Goal: Task Accomplishment & Management: Complete application form

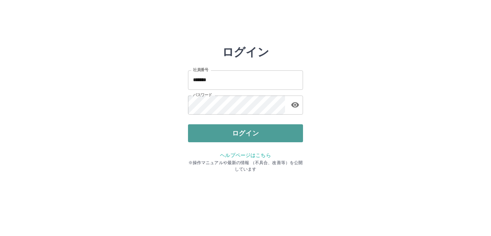
click at [238, 135] on button "ログイン" at bounding box center [245, 133] width 115 height 18
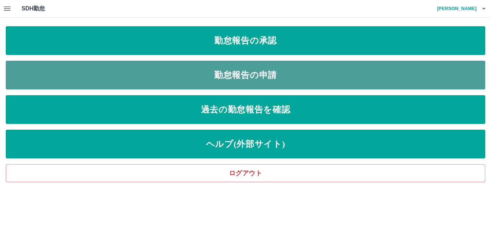
click at [217, 78] on link "勤怠報告の申請" at bounding box center [245, 75] width 479 height 29
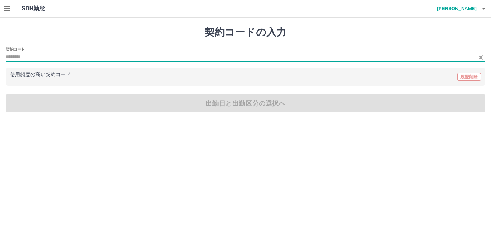
click at [37, 56] on input "契約コード" at bounding box center [240, 57] width 469 height 9
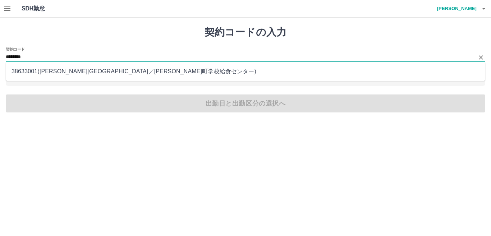
click at [78, 70] on li "38633001 ( [PERSON_NAME][GEOGRAPHIC_DATA] ／ [PERSON_NAME][GEOGRAPHIC_DATA]学校給食セ…" at bounding box center [245, 71] width 479 height 13
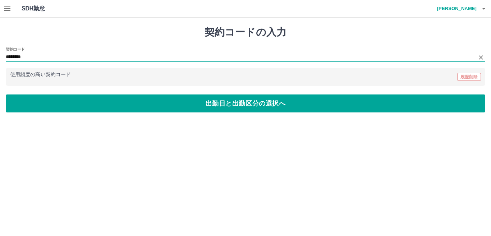
type input "********"
click at [86, 114] on div "契約コードの入力 契約コード ******** 使用頻度の高い契約コード 履歴削除 出勤日と出勤区分の選択へ" at bounding box center [245, 69] width 491 height 103
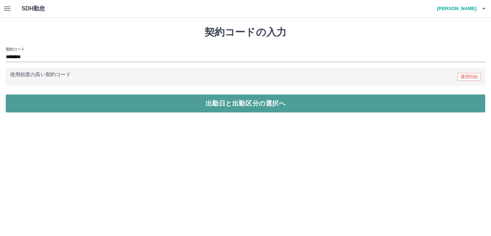
click at [88, 110] on button "出勤日と出勤区分の選択へ" at bounding box center [245, 103] width 479 height 18
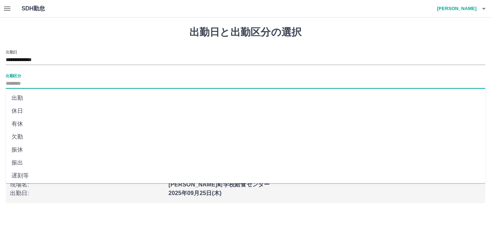
click at [20, 82] on input "出勤区分" at bounding box center [245, 83] width 479 height 9
click at [23, 99] on li "出勤" at bounding box center [245, 98] width 479 height 13
type input "**"
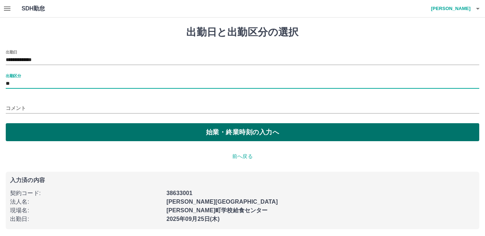
click at [22, 130] on button "始業・終業時刻の入力へ" at bounding box center [242, 132] width 473 height 18
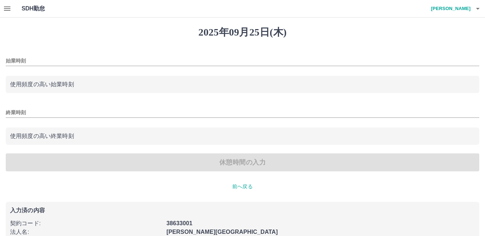
click at [40, 61] on input "始業時刻" at bounding box center [242, 61] width 473 height 10
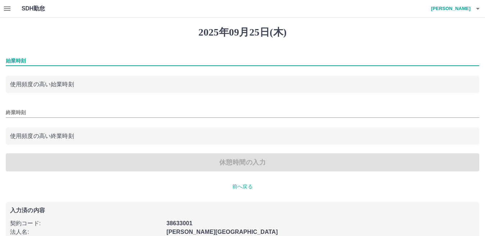
type input "****"
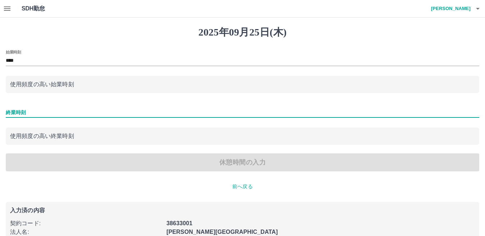
click at [38, 114] on input "終業時刻" at bounding box center [242, 112] width 473 height 10
type input "****"
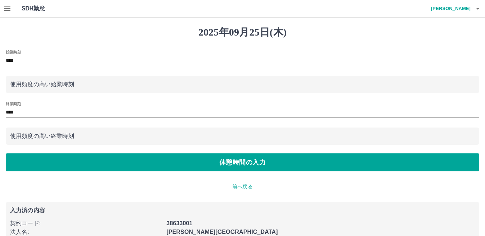
click at [33, 153] on div "始業時刻 **** 使用頻度の高い始業時刻 終業時刻 **** 使用頻度の高い終業時刻 休憩時間の入力" at bounding box center [242, 110] width 473 height 121
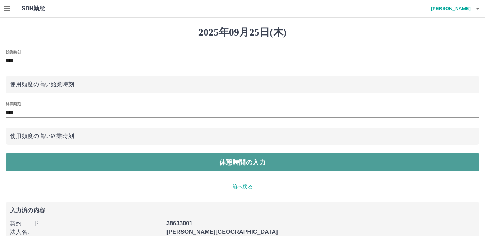
click at [33, 164] on button "休憩時間の入力" at bounding box center [242, 162] width 473 height 18
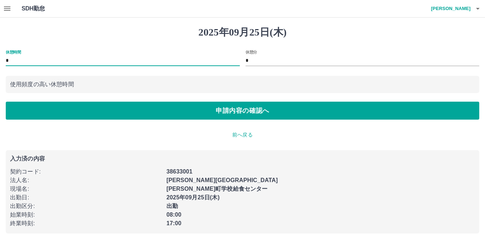
click at [14, 61] on input "*" at bounding box center [123, 61] width 234 height 10
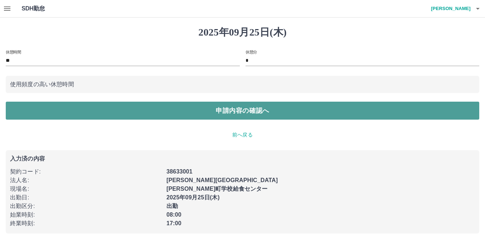
click at [47, 111] on button "申請内容の確認へ" at bounding box center [242, 111] width 473 height 18
type input "*"
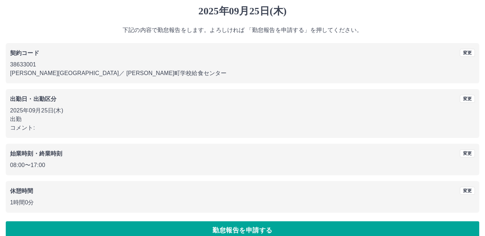
scroll to position [33, 0]
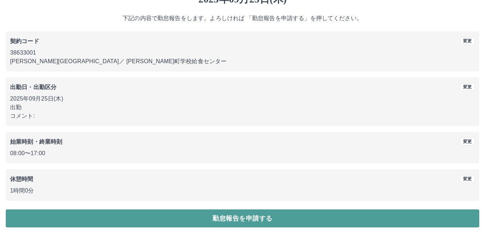
click at [220, 223] on button "勤怠報告を申請する" at bounding box center [242, 218] width 473 height 18
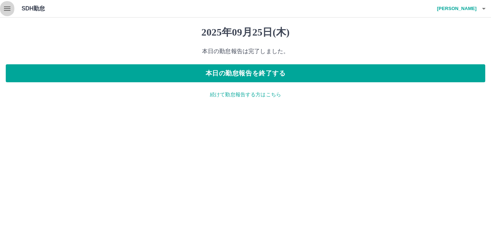
click at [6, 9] on icon "button" at bounding box center [7, 8] width 6 height 4
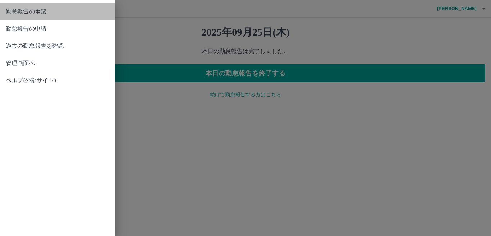
click at [37, 11] on span "勤怠報告の承認" at bounding box center [57, 11] width 103 height 9
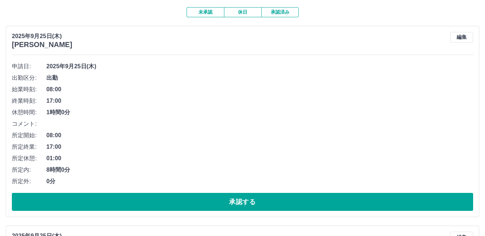
scroll to position [72, 0]
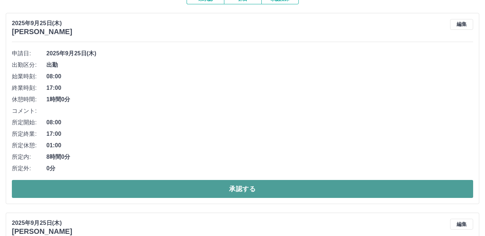
click at [237, 191] on button "承認する" at bounding box center [242, 189] width 461 height 18
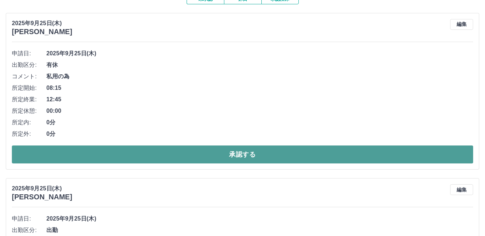
drag, startPoint x: 168, startPoint y: 157, endPoint x: 173, endPoint y: 156, distance: 5.6
click at [168, 157] on button "承認する" at bounding box center [242, 155] width 461 height 18
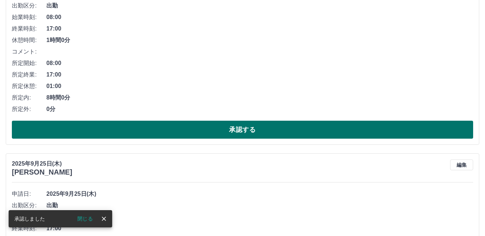
scroll to position [144, 0]
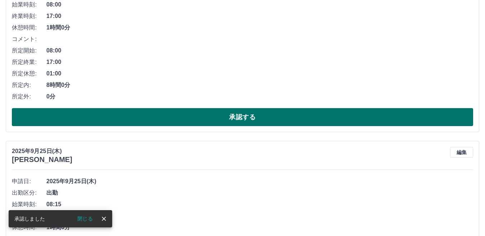
click at [188, 120] on button "承認する" at bounding box center [242, 117] width 461 height 18
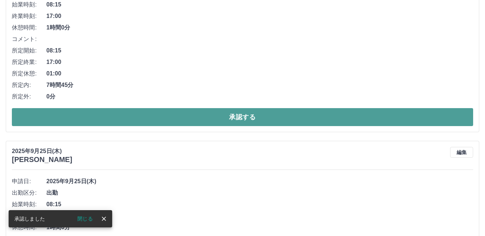
click at [198, 118] on button "承認する" at bounding box center [242, 117] width 461 height 18
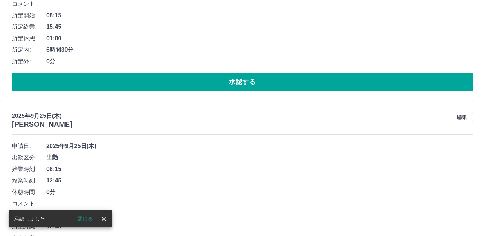
scroll to position [180, 0]
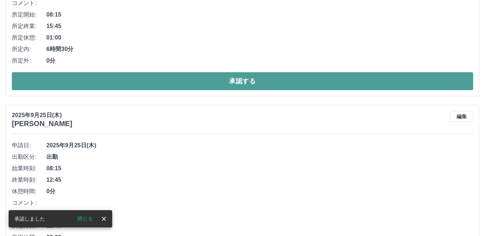
drag, startPoint x: 189, startPoint y: 83, endPoint x: 189, endPoint y: 76, distance: 6.5
click at [189, 82] on button "承認する" at bounding box center [242, 81] width 461 height 18
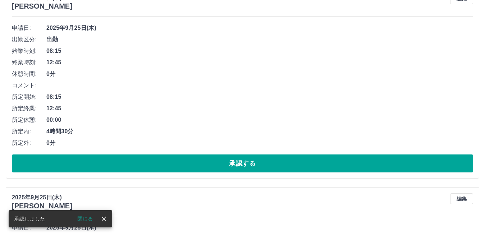
scroll to position [108, 0]
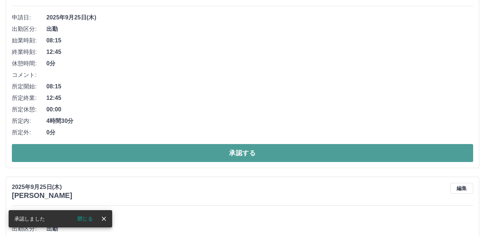
drag, startPoint x: 172, startPoint y: 154, endPoint x: 170, endPoint y: 146, distance: 8.5
click at [172, 154] on button "承認する" at bounding box center [242, 153] width 461 height 18
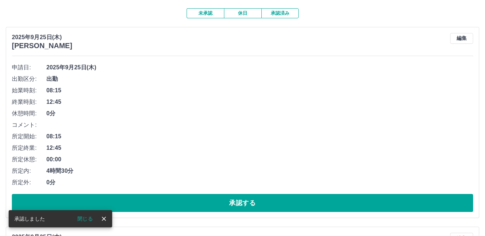
scroll to position [72, 0]
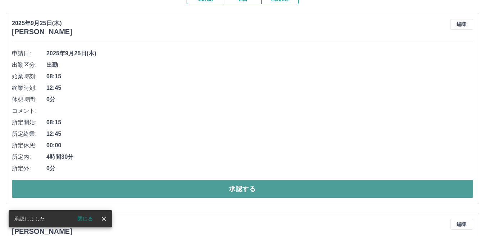
click at [163, 186] on button "承認する" at bounding box center [242, 189] width 461 height 18
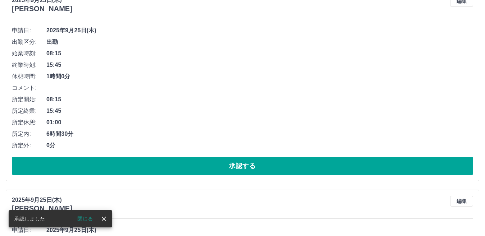
scroll to position [108, 0]
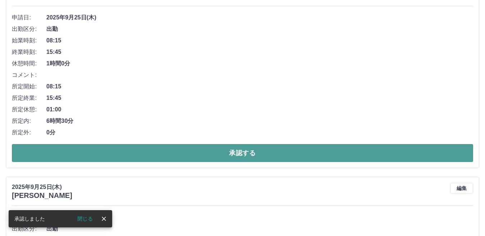
click at [153, 152] on button "承認する" at bounding box center [242, 153] width 461 height 18
click at [132, 153] on button "承認する" at bounding box center [242, 153] width 461 height 18
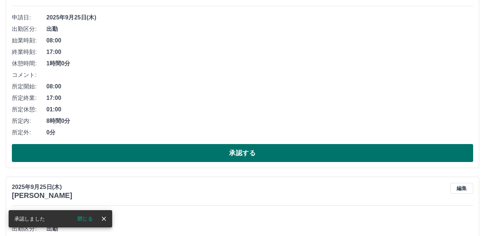
drag, startPoint x: 151, startPoint y: 153, endPoint x: 156, endPoint y: 151, distance: 5.3
click at [152, 152] on button "承認する" at bounding box center [242, 153] width 461 height 18
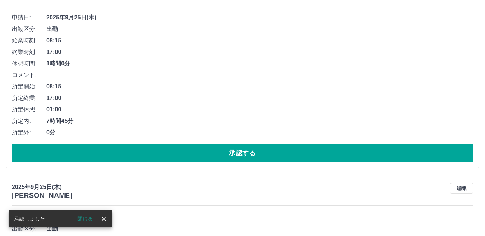
click at [158, 152] on button "承認する" at bounding box center [242, 153] width 461 height 18
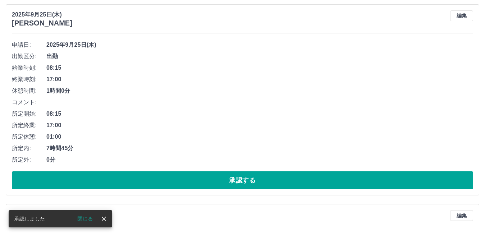
scroll to position [144, 0]
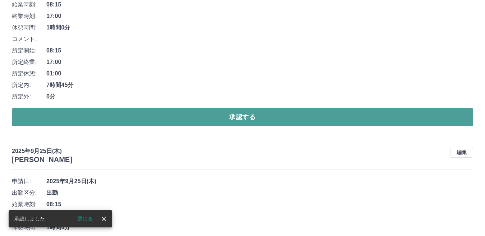
click at [161, 117] on button "承認する" at bounding box center [242, 117] width 461 height 18
click at [153, 116] on button "承認する" at bounding box center [242, 117] width 461 height 18
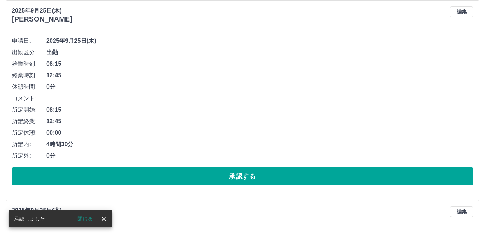
scroll to position [72, 0]
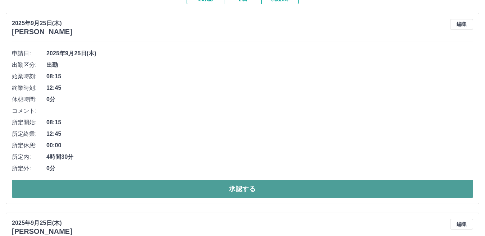
click at [212, 191] on button "承認する" at bounding box center [242, 189] width 461 height 18
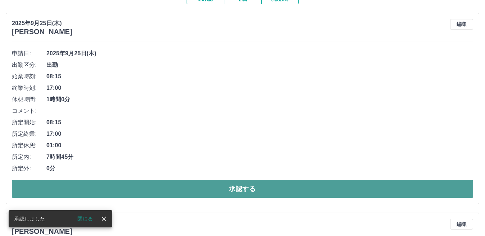
click at [204, 190] on button "承認する" at bounding box center [242, 189] width 461 height 18
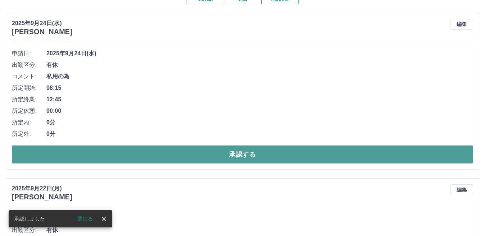
click at [157, 156] on button "承認する" at bounding box center [242, 155] width 461 height 18
click at [211, 155] on button "承認する" at bounding box center [242, 155] width 461 height 18
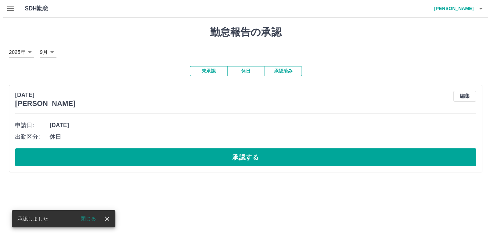
scroll to position [0, 0]
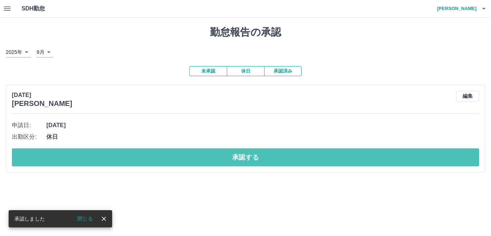
drag, startPoint x: 184, startPoint y: 162, endPoint x: 190, endPoint y: 159, distance: 6.9
click at [185, 161] on button "承認する" at bounding box center [245, 157] width 467 height 18
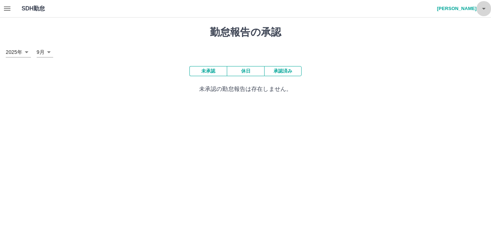
click at [481, 11] on icon "button" at bounding box center [483, 8] width 9 height 9
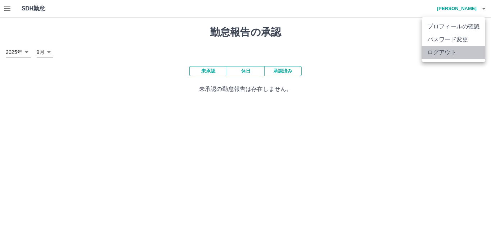
click at [448, 51] on li "ログアウト" at bounding box center [453, 52] width 64 height 13
